Goal: Navigation & Orientation: Find specific page/section

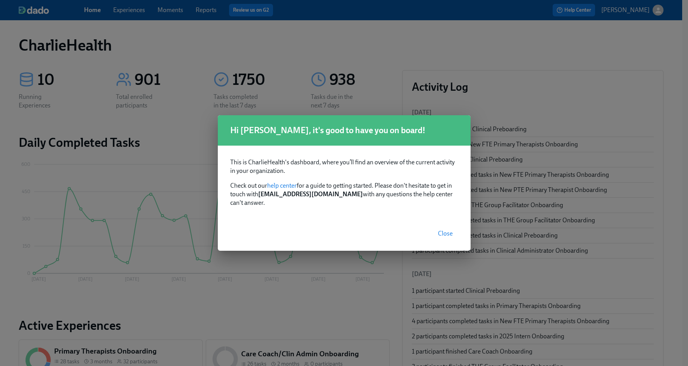
click at [444, 229] on span "Close" at bounding box center [445, 233] width 15 height 8
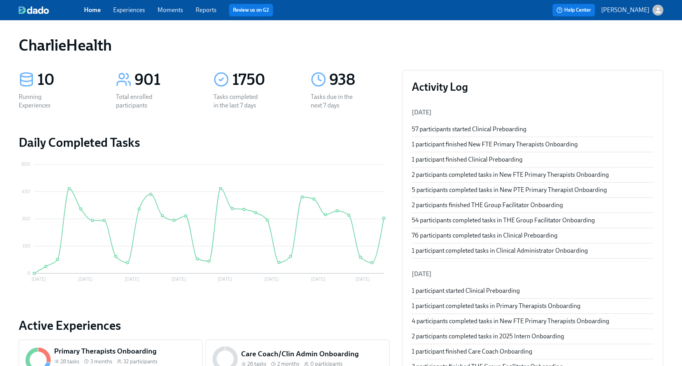
click at [118, 13] on link "Experiences" at bounding box center [129, 9] width 32 height 7
